Goal: Task Accomplishment & Management: Complete application form

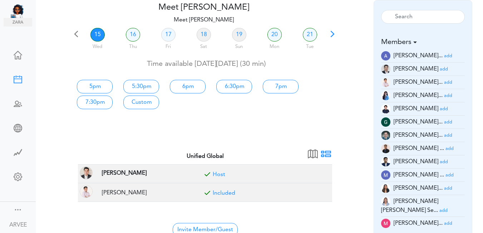
scroll to position [39, 0]
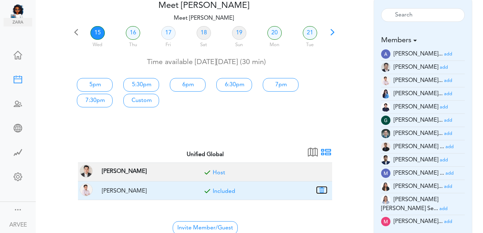
click at [321, 191] on button "button" at bounding box center [322, 190] width 10 height 6
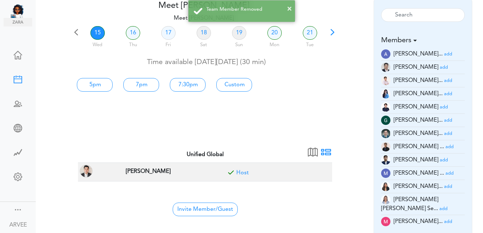
click at [446, 147] on small "add" at bounding box center [450, 147] width 8 height 5
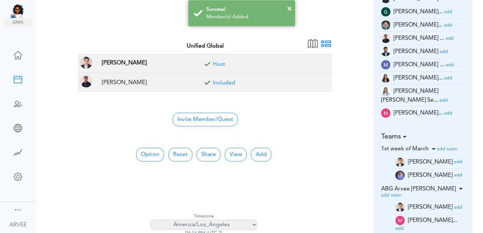
scroll to position [153, 0]
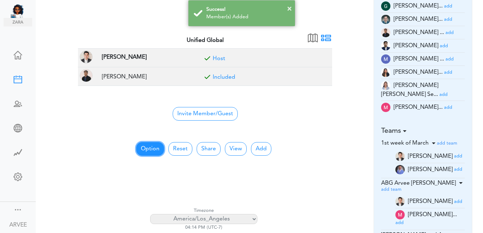
click at [147, 147] on button "Option" at bounding box center [150, 149] width 28 height 14
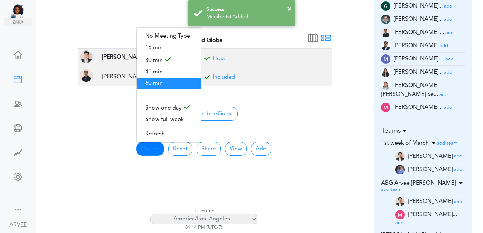
click at [156, 81] on span "60 min" at bounding box center [169, 83] width 64 height 11
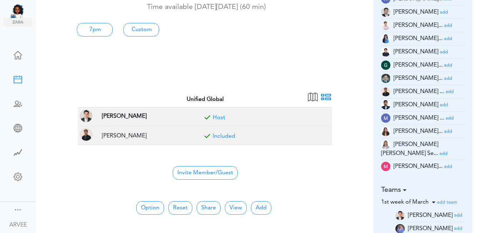
scroll to position [0, 0]
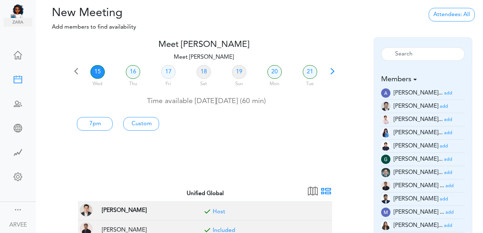
click at [330, 71] on span at bounding box center [333, 74] width 10 height 10
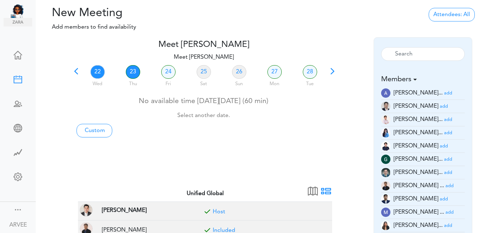
click at [131, 70] on link "23" at bounding box center [133, 72] width 14 height 14
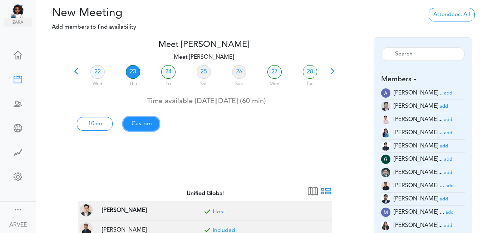
click at [143, 123] on link "Custom" at bounding box center [141, 124] width 36 height 14
type input "Meet [PERSON_NAME]"
type input "[URL][DOMAIN_NAME][SECURITY_DATA]"
type input "[DATE]T10:00"
type input "[DATE]T11:00"
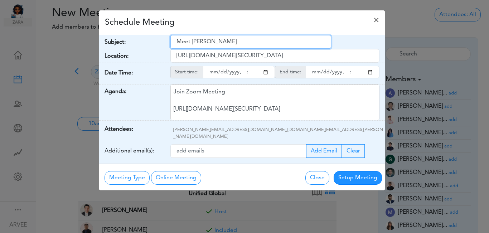
click at [176, 41] on input "Meet [PERSON_NAME]" at bounding box center [250, 42] width 161 height 14
paste input "Amendment Discussion - Vu"
type input "Amendment Discussion - Vu"
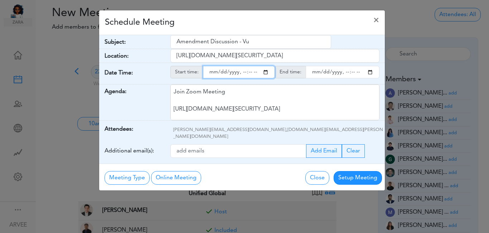
click at [265, 72] on input "starttime" at bounding box center [239, 72] width 72 height 13
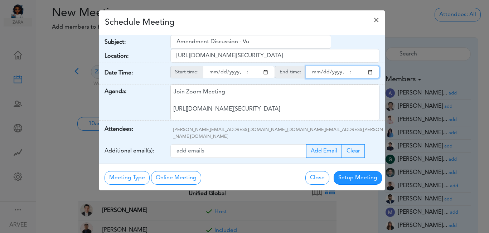
type input "[DATE]T15:00"
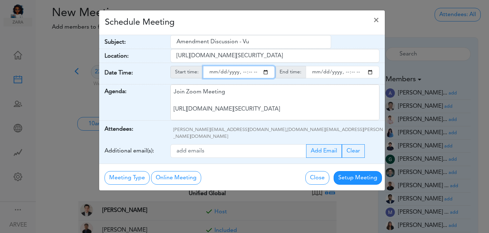
click at [370, 73] on input "endtime" at bounding box center [343, 72] width 74 height 13
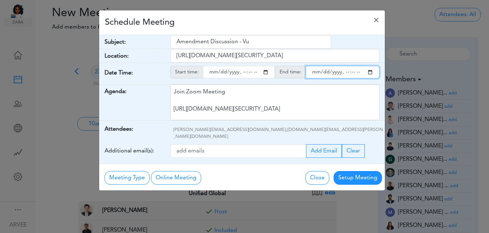
click at [370, 73] on input "endtime" at bounding box center [343, 72] width 74 height 13
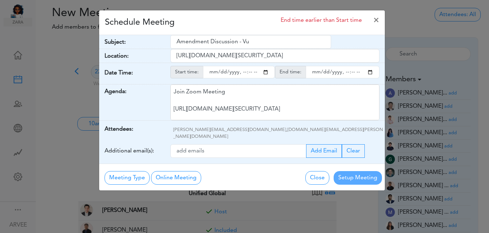
type input "[DATE]T16:00"
click at [220, 19] on div "Schedule Meeting End time earlier than Start time ×" at bounding box center [242, 22] width 286 height 25
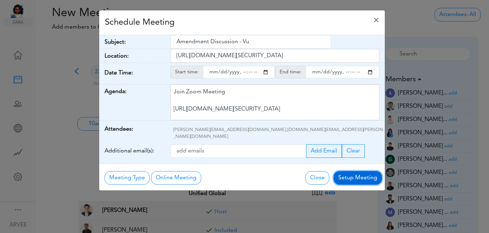
click at [363, 172] on button "Setup Meeting" at bounding box center [357, 178] width 48 height 14
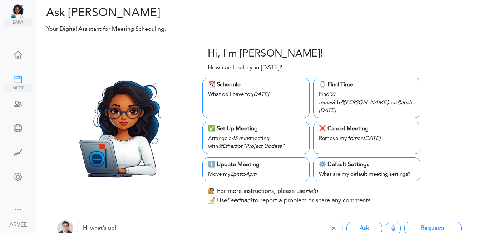
click at [15, 78] on div at bounding box center [18, 78] width 29 height 7
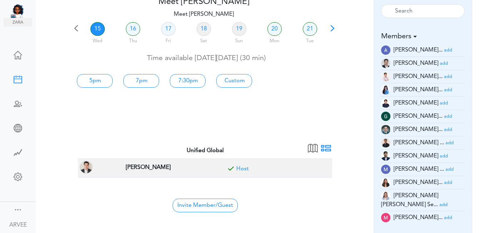
scroll to position [48, 0]
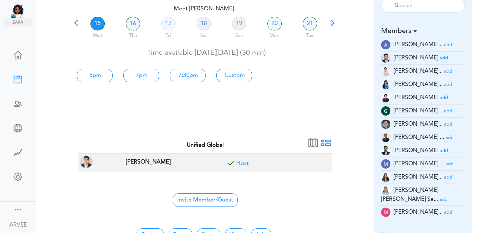
click at [446, 137] on small "add" at bounding box center [450, 137] width 8 height 5
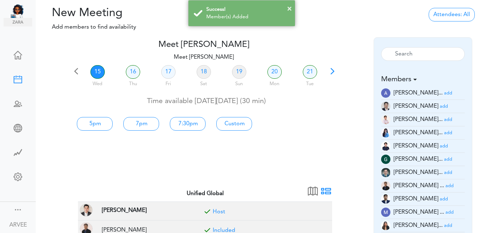
click at [329, 72] on span at bounding box center [333, 74] width 10 height 10
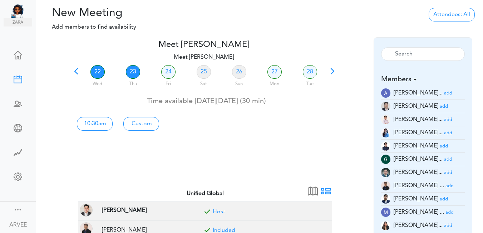
click at [131, 71] on link "23" at bounding box center [133, 72] width 14 height 14
click at [483, 83] on div "team->name team->description at client_name" at bounding box center [260, 153] width 448 height 233
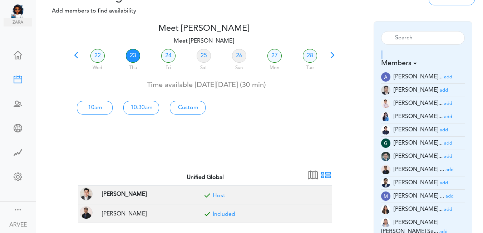
scroll to position [204, 0]
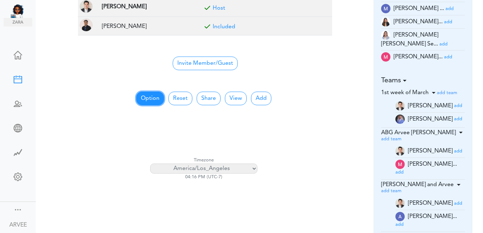
click at [152, 94] on button "Option" at bounding box center [150, 99] width 28 height 14
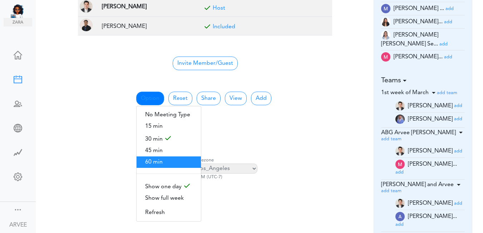
click at [155, 159] on span "60 min" at bounding box center [169, 161] width 64 height 11
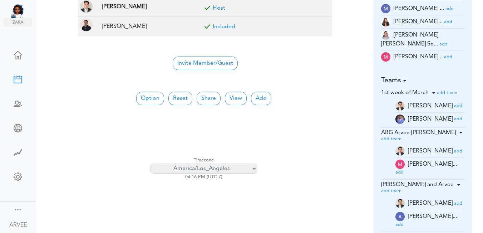
scroll to position [0, 0]
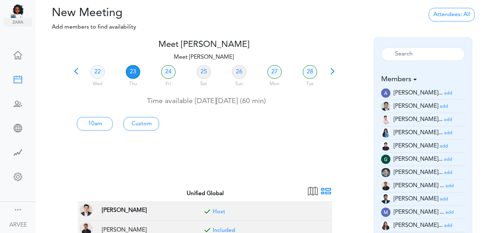
click at [133, 70] on link "23" at bounding box center [133, 72] width 14 height 14
click at [133, 71] on link "23" at bounding box center [133, 72] width 14 height 14
click at [137, 123] on link "Custom" at bounding box center [141, 124] width 36 height 14
type input "Meet [PERSON_NAME]"
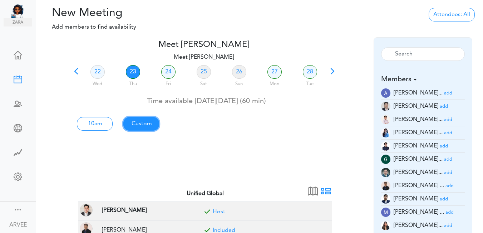
type input "[URL][DOMAIN_NAME][SECURITY_DATA]"
type input "[DATE]T10:00"
type input "[DATE]T11:00"
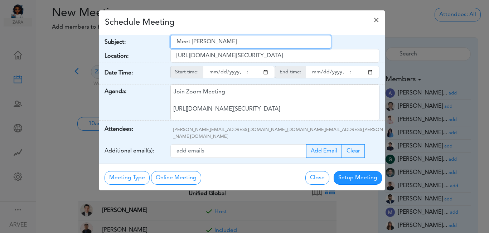
click at [178, 41] on input "Meet [PERSON_NAME]" at bounding box center [250, 42] width 161 height 14
drag, startPoint x: 178, startPoint y: 41, endPoint x: 238, endPoint y: 42, distance: 60.5
click at [238, 42] on input "Meet [PERSON_NAME]" at bounding box center [250, 42] width 161 height 14
paste input "Amendment Discussion - Vu"
type input "Amendment Discussion - Vu"
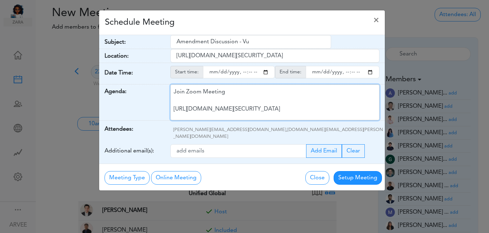
click at [242, 99] on div "Join Zoom Meeting [URL][DOMAIN_NAME][SECURITY_DATA] Meeting ID: 9174257685 Pass…" at bounding box center [274, 102] width 209 height 36
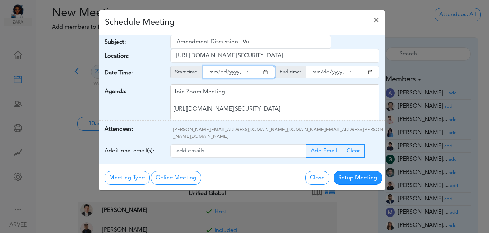
click at [265, 71] on input "starttime" at bounding box center [239, 72] width 72 height 13
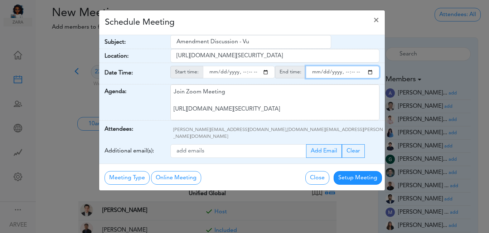
type input "[DATE]T15:00"
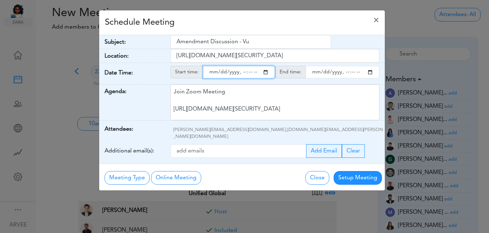
click at [370, 73] on input "endtime" at bounding box center [343, 72] width 74 height 13
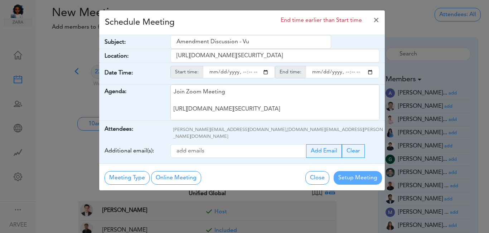
type input "[DATE]T16:00"
click at [227, 23] on div "Schedule Meeting End time earlier than Start time ×" at bounding box center [242, 22] width 286 height 25
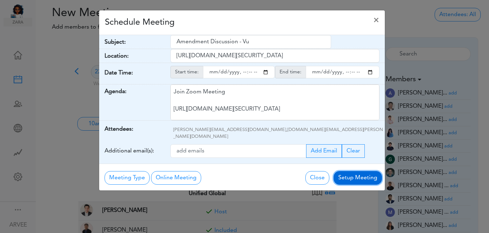
click at [361, 171] on button "Setup Meeting" at bounding box center [357, 178] width 48 height 14
